Goal: Information Seeking & Learning: Learn about a topic

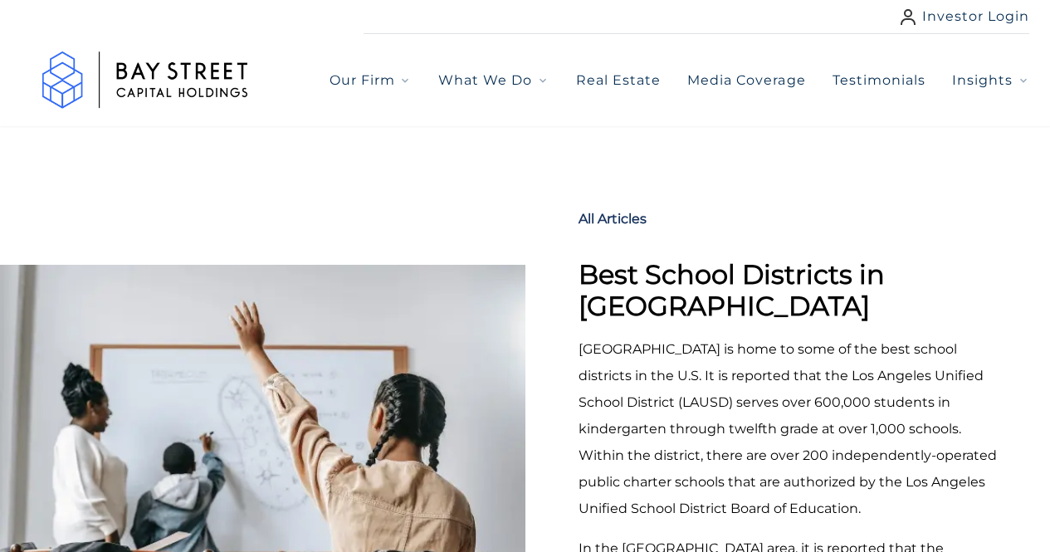
select select "***"
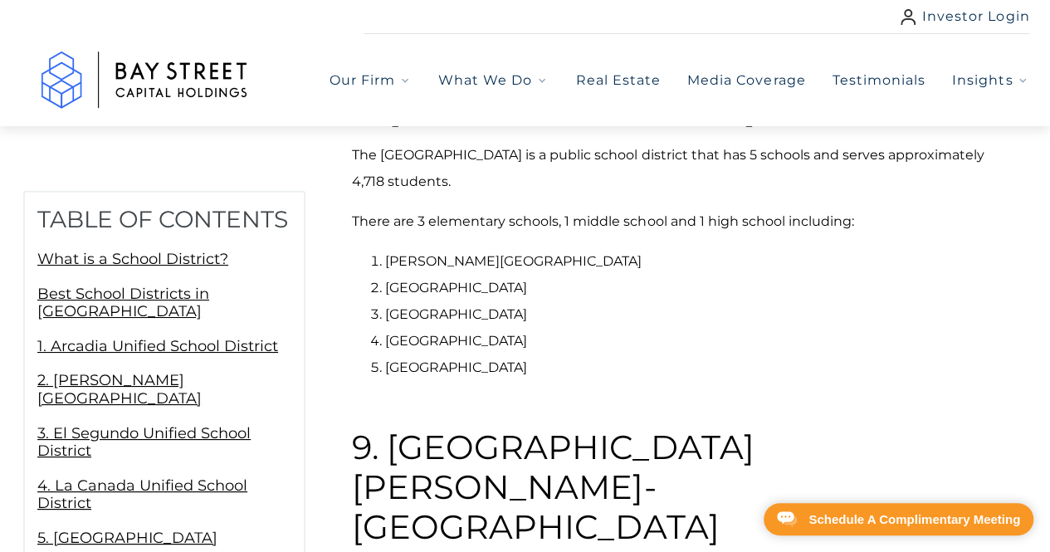
scroll to position [5436, 0]
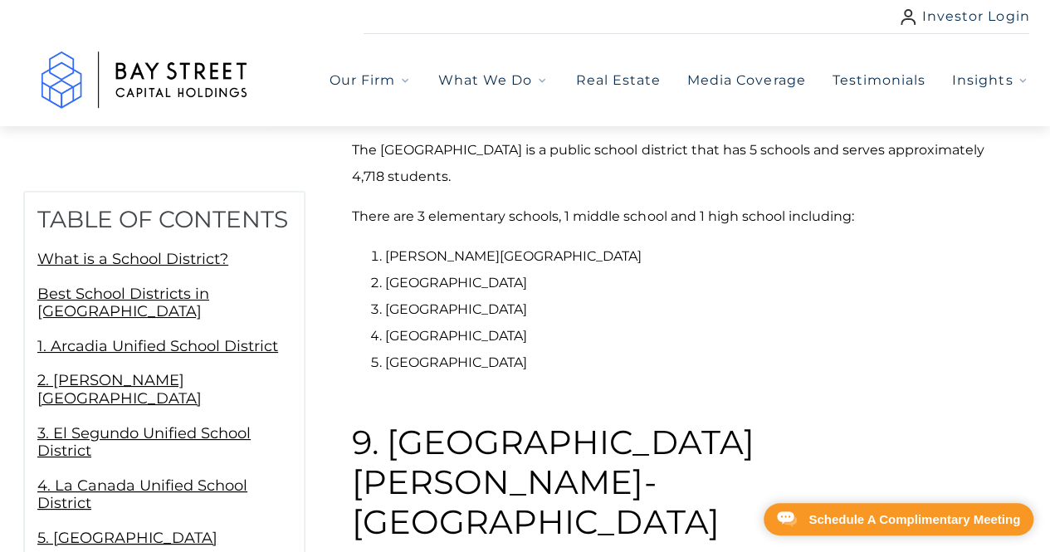
drag, startPoint x: 516, startPoint y: 248, endPoint x: 380, endPoint y: 198, distance: 145.2
click at [380, 124] on h2 "8. [GEOGRAPHIC_DATA]" at bounding box center [679, 17] width 655 height 212
copy strong "[GEOGRAPHIC_DATA]"
click at [569, 190] on p "The [GEOGRAPHIC_DATA] is a public school district that has 5 schools and serves…" at bounding box center [679, 163] width 655 height 53
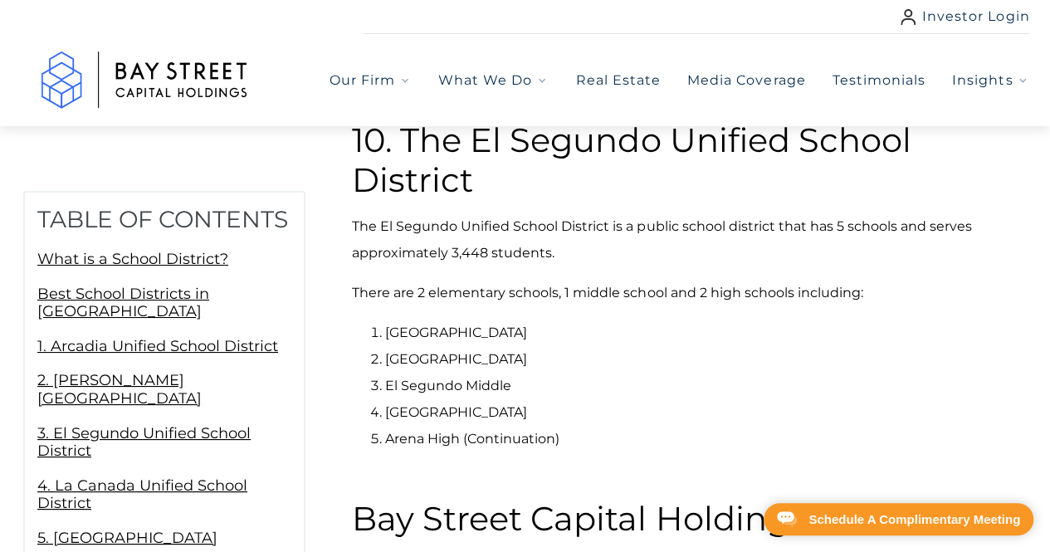
scroll to position [6488, 0]
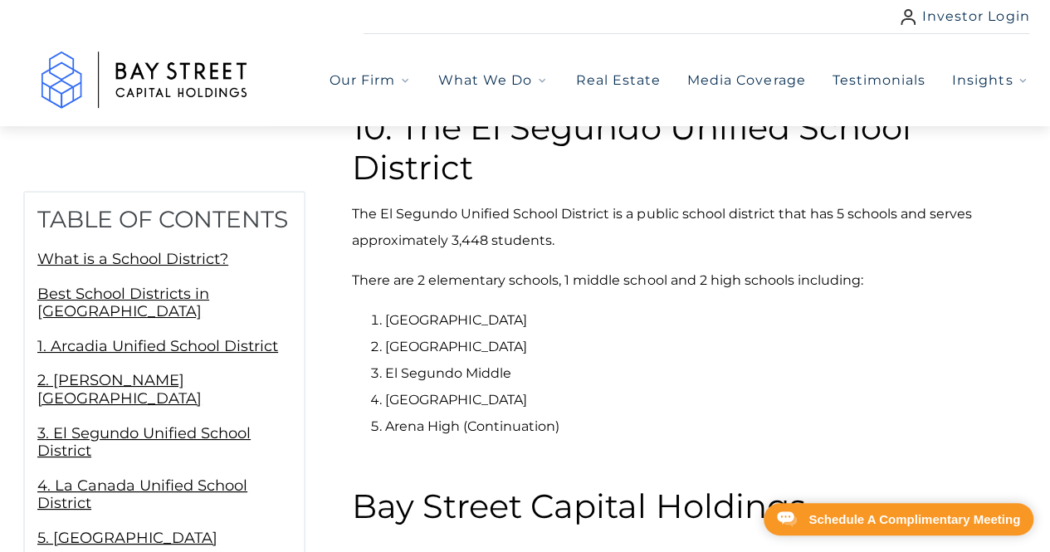
click at [502, 188] on h2 "10. The El Segundo Unified School District" at bounding box center [679, 61] width 655 height 252
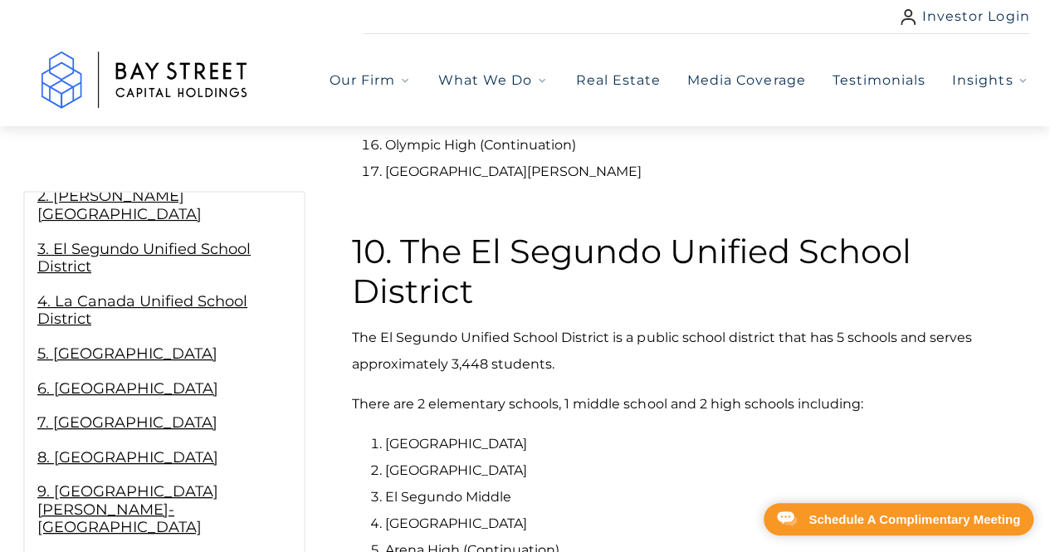
scroll to position [266, 0]
click at [135, 514] on strong "9. [GEOGRAPHIC_DATA][PERSON_NAME]-[GEOGRAPHIC_DATA]" at bounding box center [127, 509] width 181 height 54
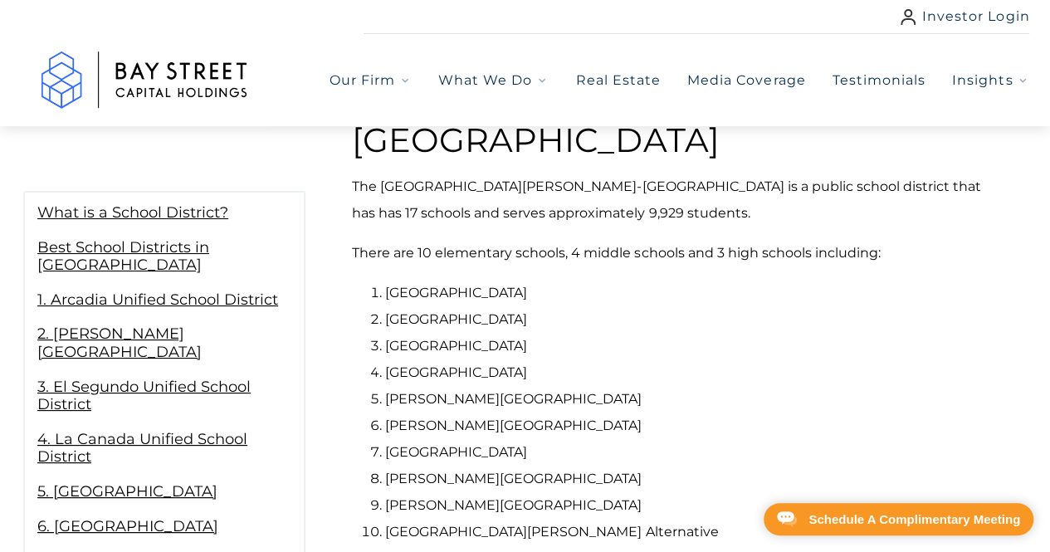
scroll to position [46, 0]
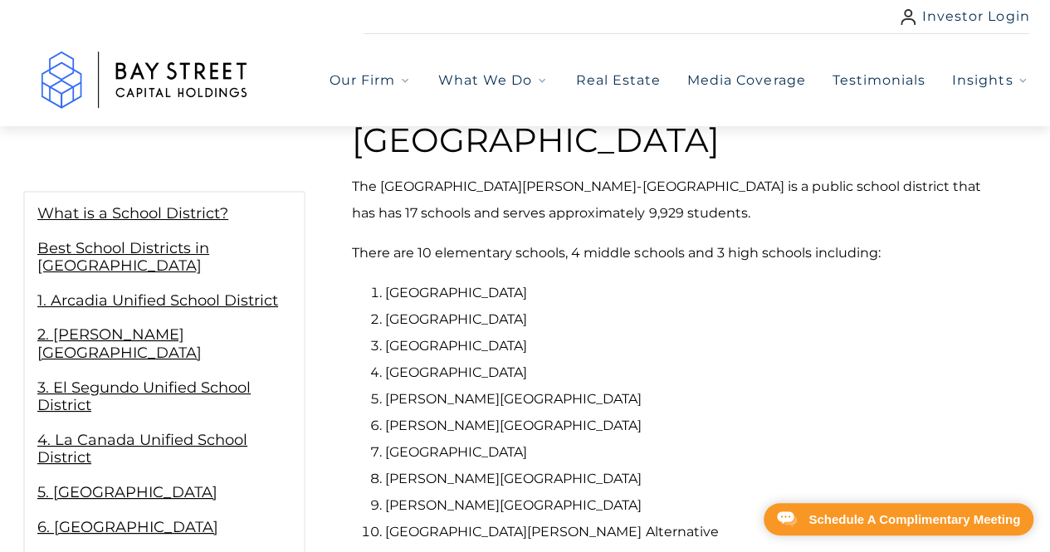
click at [90, 310] on strong "1. Arcadia Unified School District" at bounding box center [157, 300] width 241 height 18
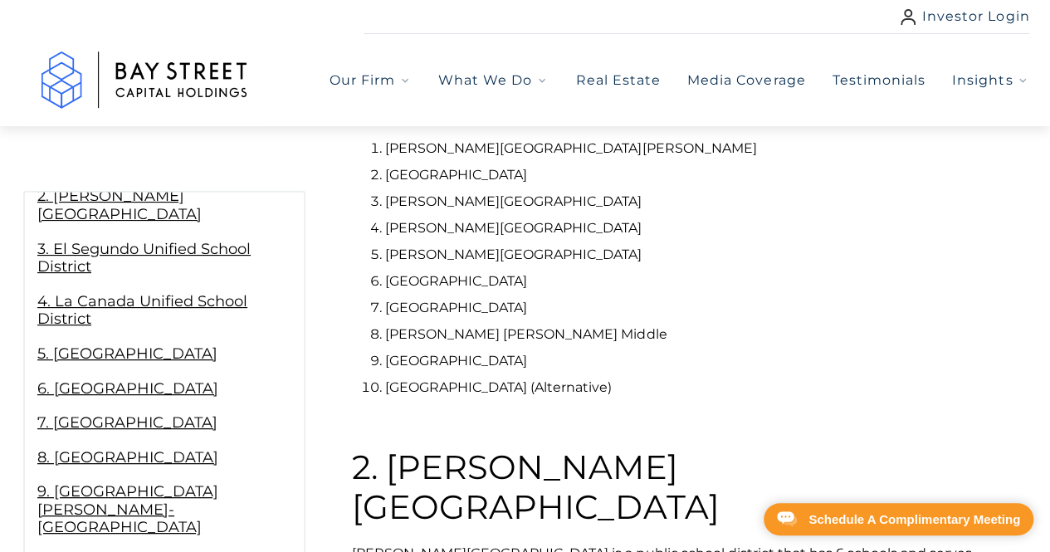
scroll to position [2548, 0]
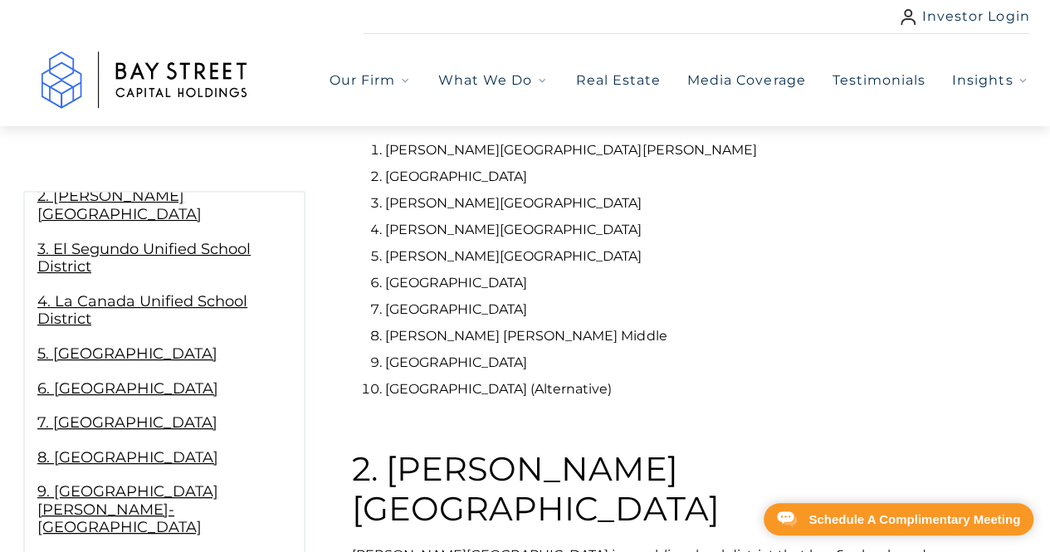
click at [171, 513] on strong "9. [GEOGRAPHIC_DATA][PERSON_NAME]-[GEOGRAPHIC_DATA]" at bounding box center [127, 509] width 181 height 54
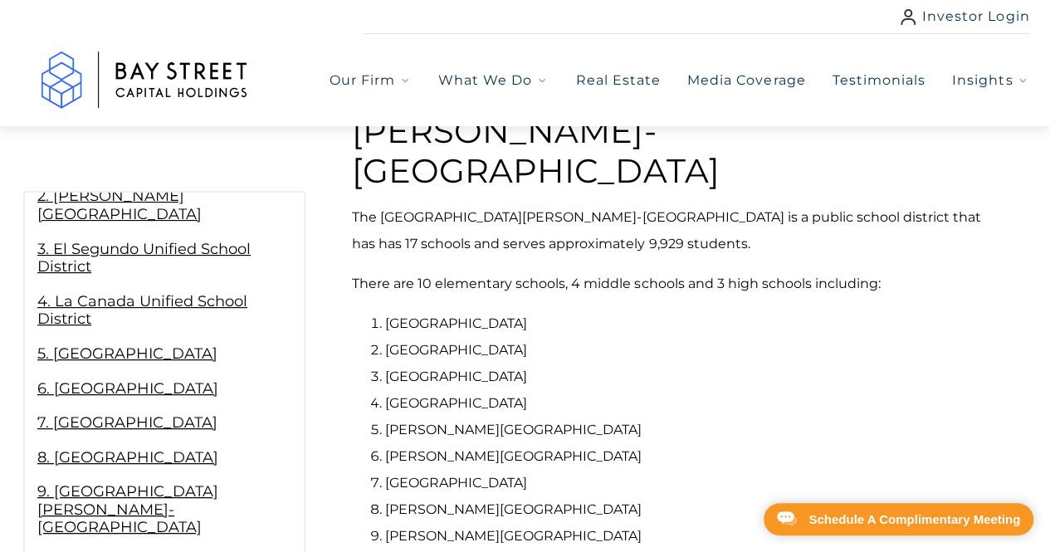
scroll to position [5818, 0]
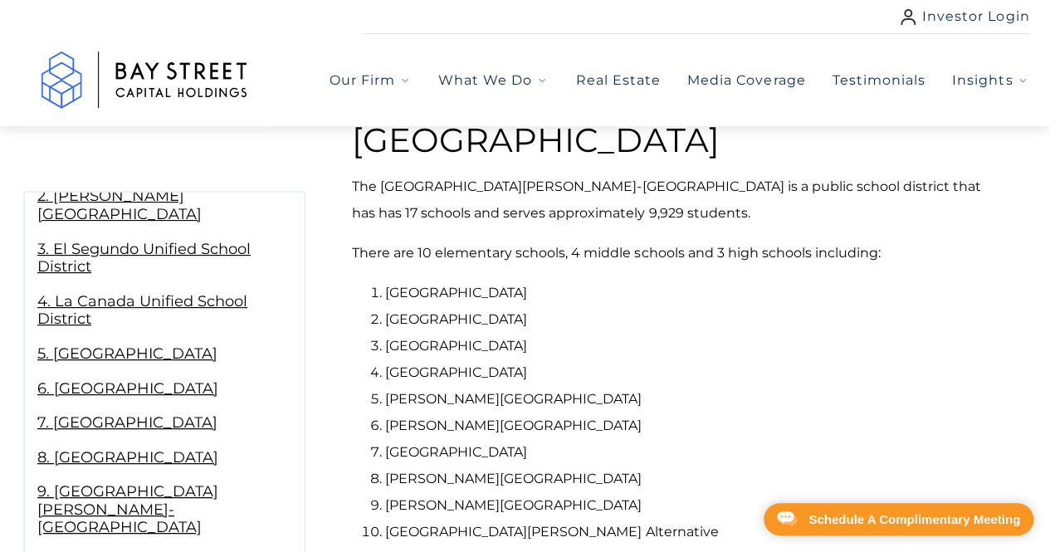
click at [171, 513] on strong "9. [GEOGRAPHIC_DATA][PERSON_NAME]-[GEOGRAPHIC_DATA]" at bounding box center [127, 509] width 181 height 54
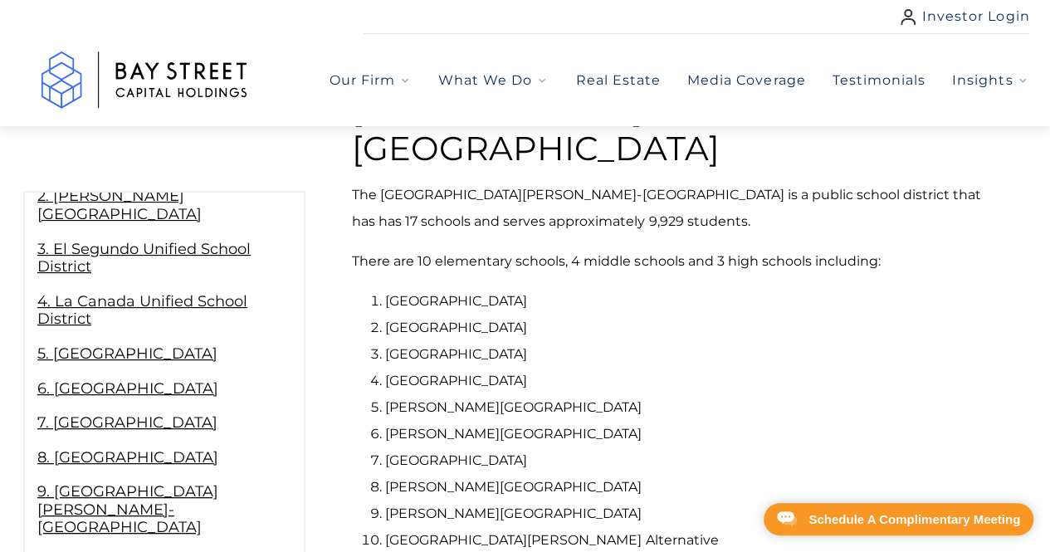
scroll to position [5818, 0]
